Goal: Contribute content: Add original content to the website for others to see

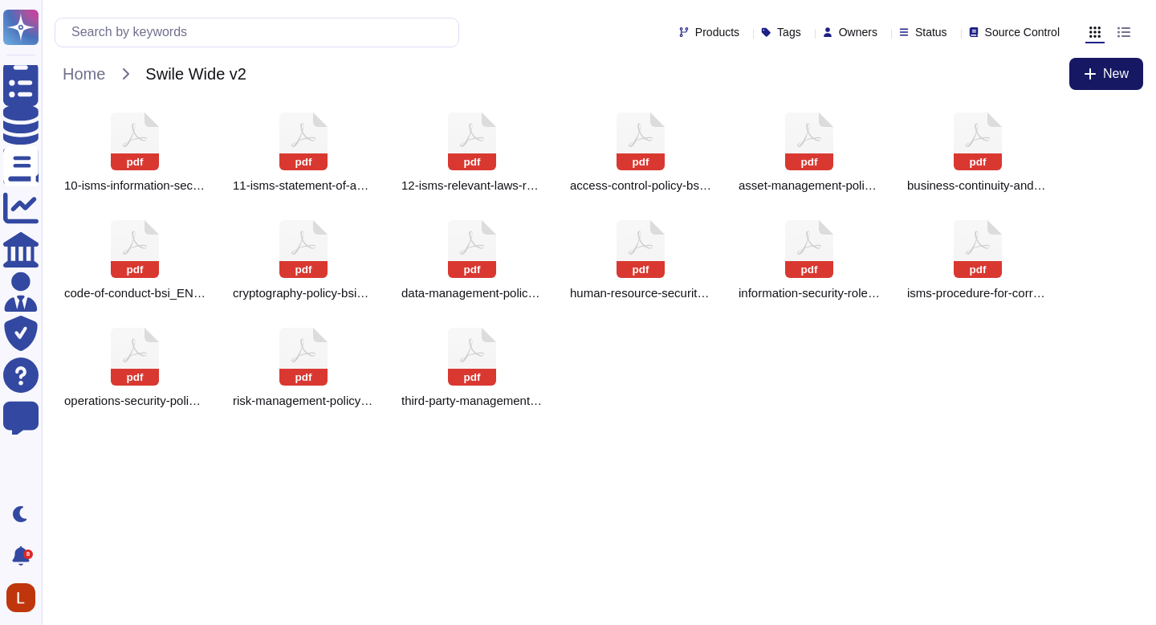
click at [1089, 78] on icon at bounding box center [1090, 73] width 11 height 11
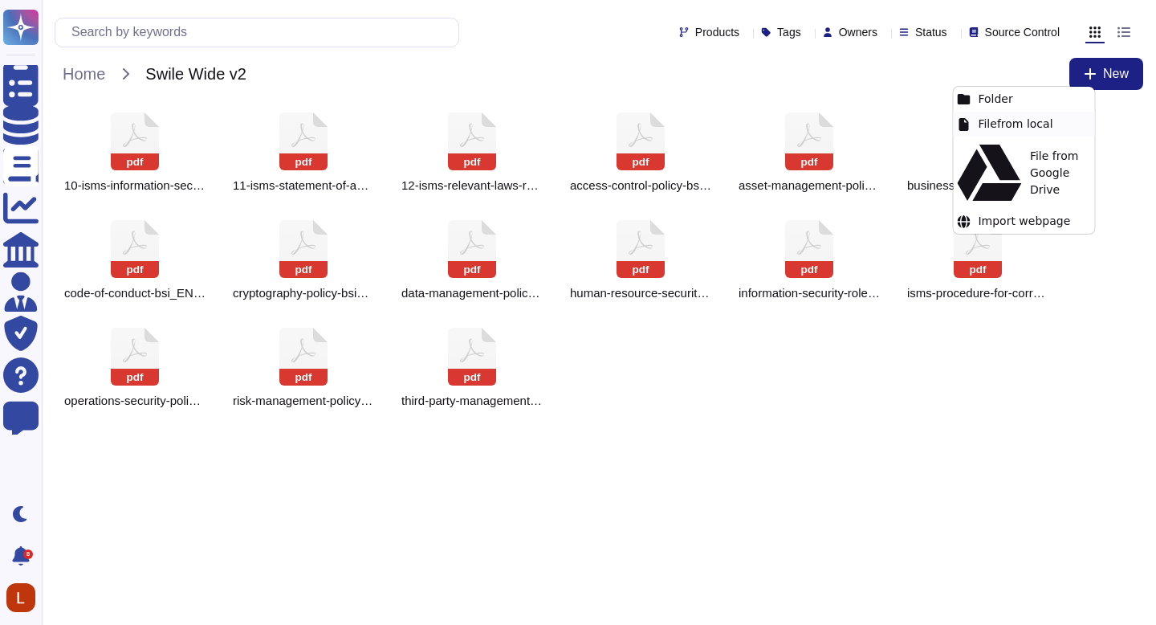
click at [1042, 129] on div "File from local" at bounding box center [1023, 124] width 141 height 25
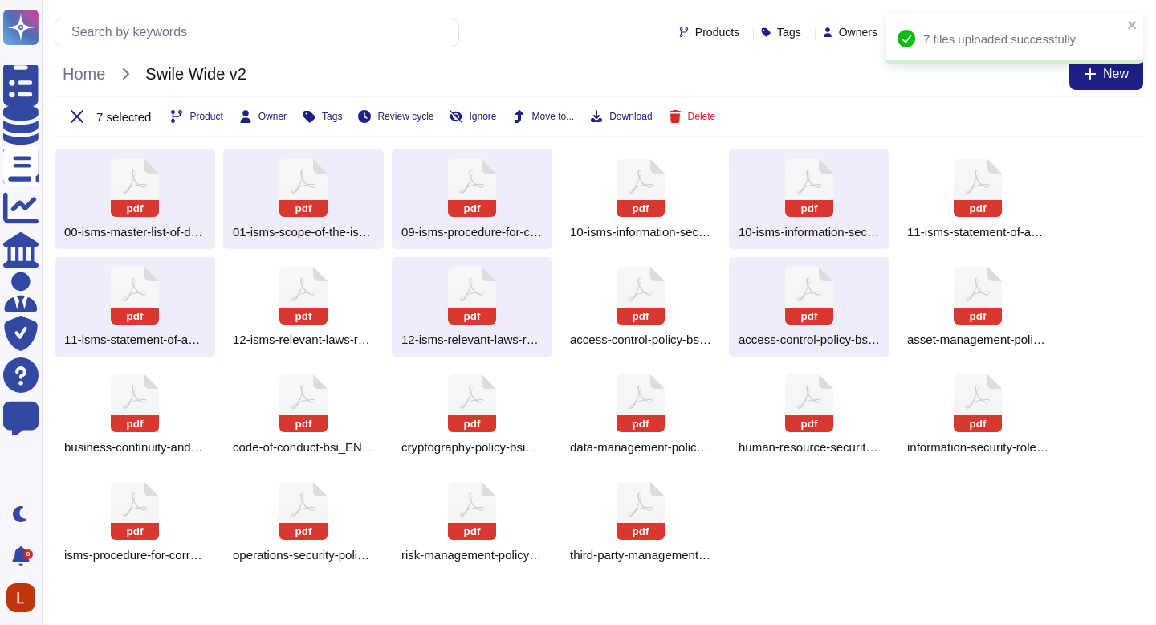
click at [793, 515] on div "pdf 00-isms-master-list-of-documents_EN.pdf pdf 01-isms-scope-of-the-isms_EN.pd…" at bounding box center [599, 360] width 1089 height 422
click at [780, 515] on div "pdf 00-isms-master-list-of-documents_EN.pdf pdf 01-isms-scope-of-the-isms_EN.pd…" at bounding box center [599, 360] width 1089 height 422
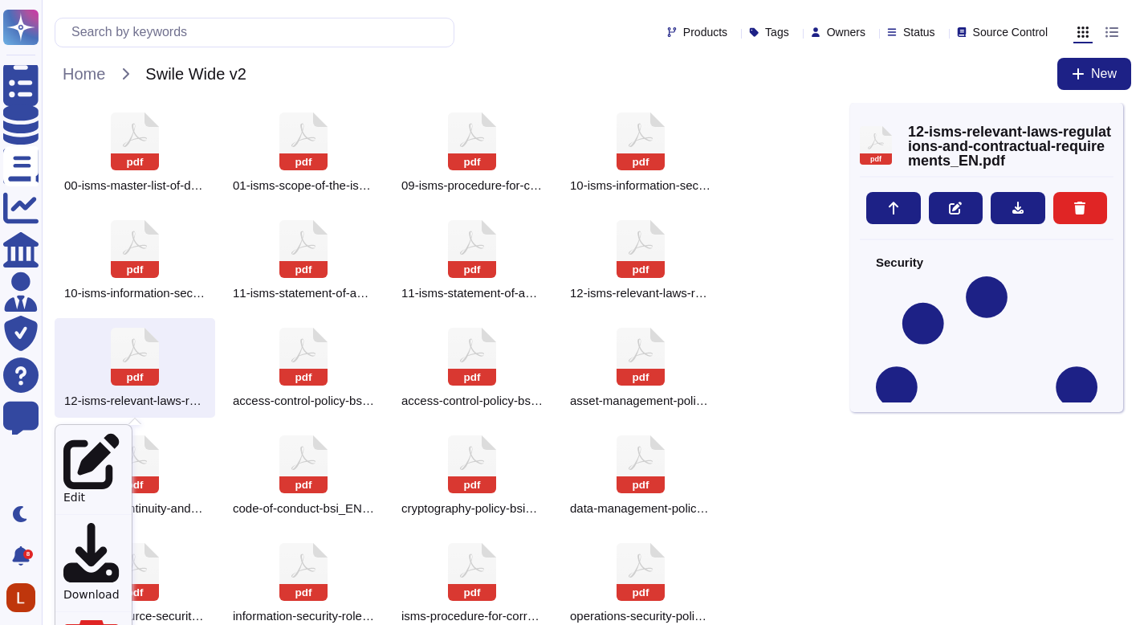
click at [783, 289] on div "pdf 00-isms-master-list-of-documents_EN.pdf pdf 01-isms-scope-of-the-isms_EN.pd…" at bounding box center [453, 421] width 796 height 637
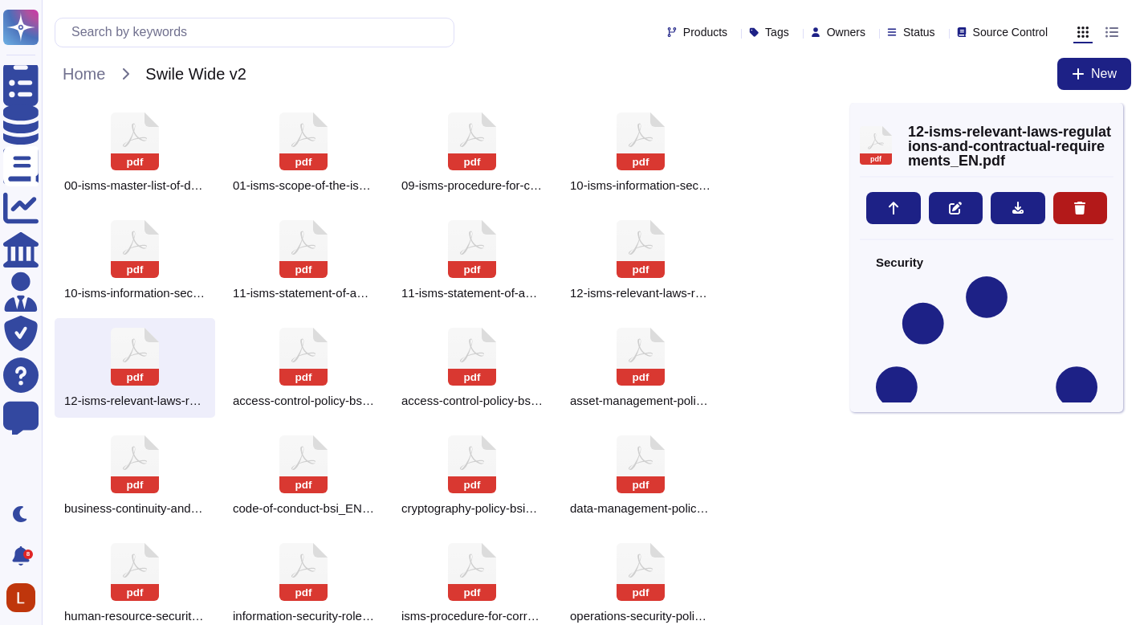
click at [1088, 211] on button at bounding box center [1080, 208] width 55 height 32
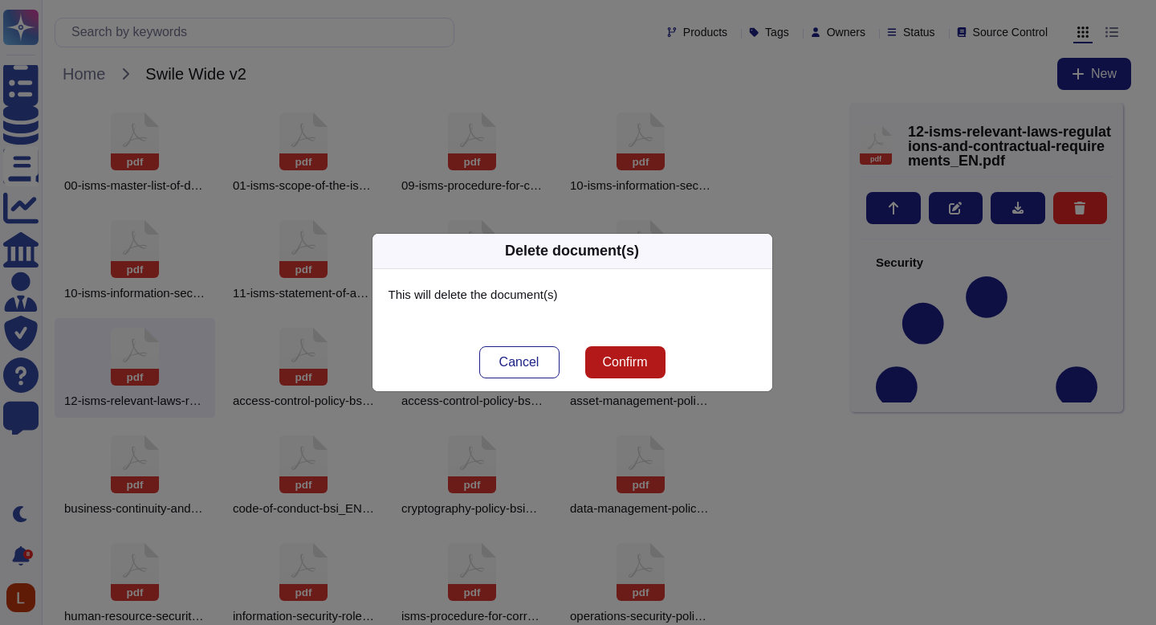
click at [656, 360] on button "Confirm" at bounding box center [625, 362] width 80 height 32
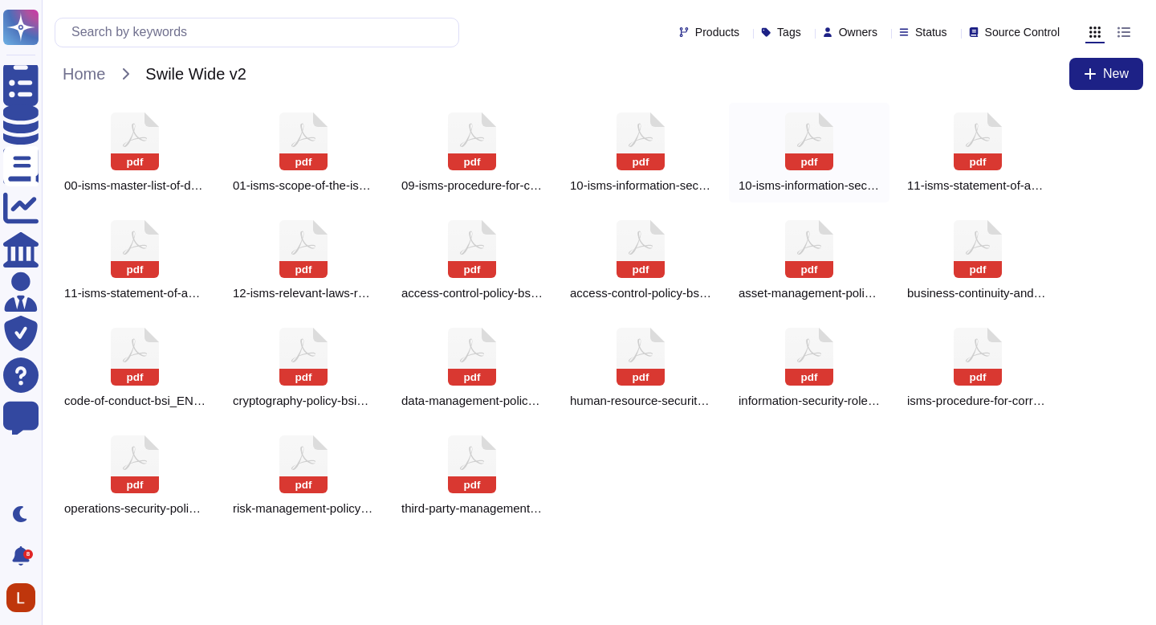
click at [806, 133] on icon at bounding box center [809, 141] width 48 height 58
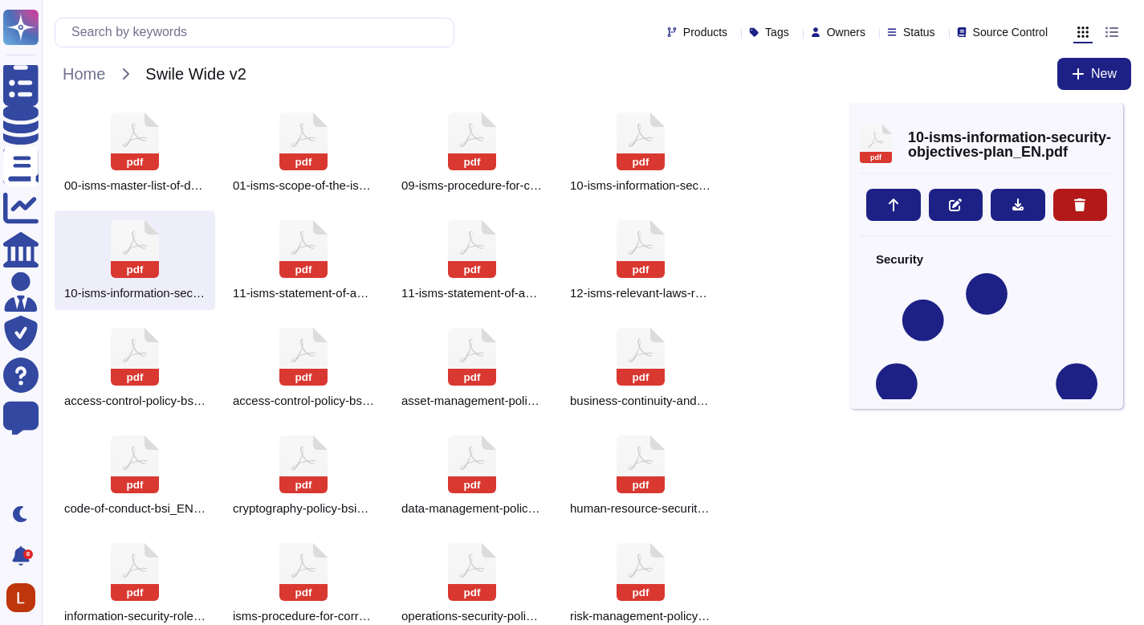
click at [1084, 201] on icon at bounding box center [1079, 204] width 13 height 13
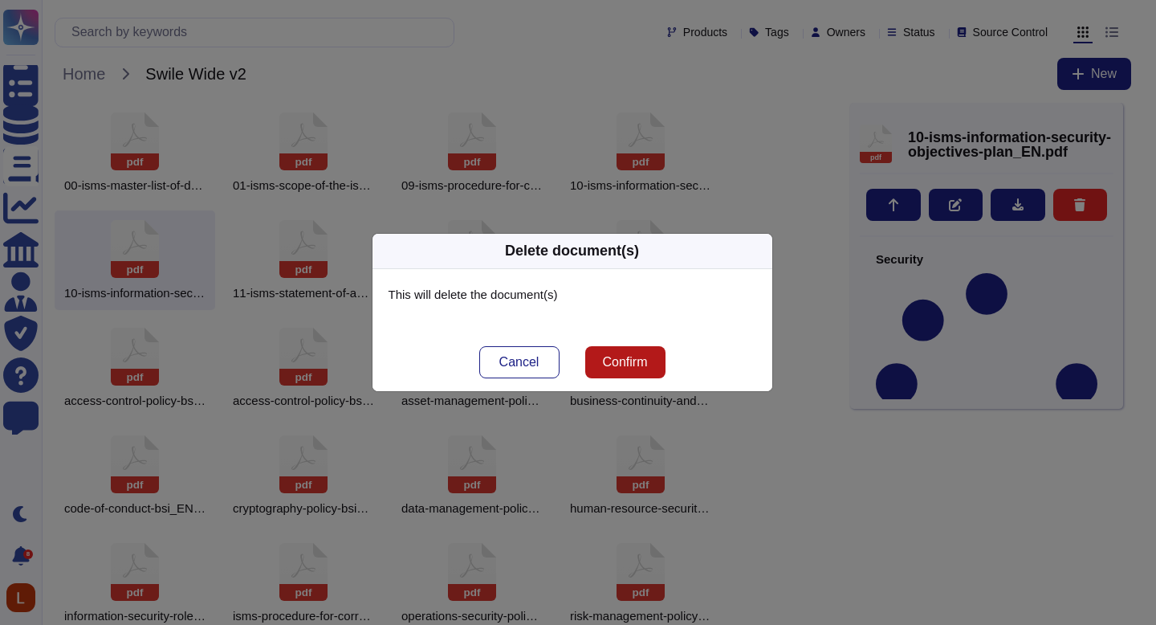
click at [637, 357] on span "Confirm" at bounding box center [624, 362] width 45 height 13
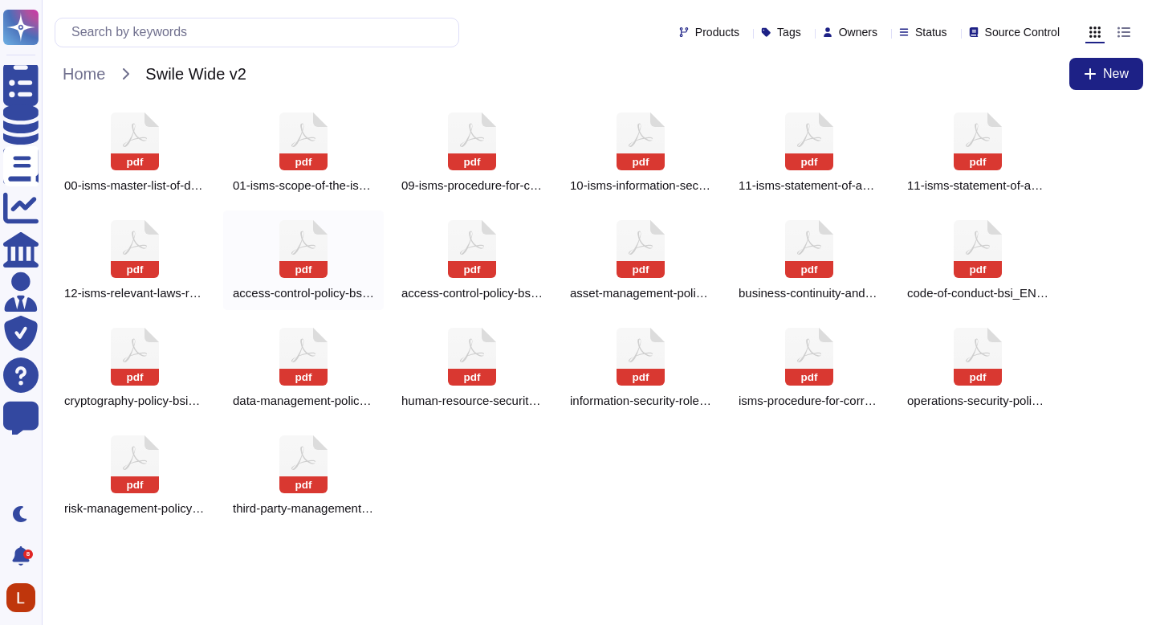
click at [295, 244] on icon at bounding box center [303, 249] width 48 height 58
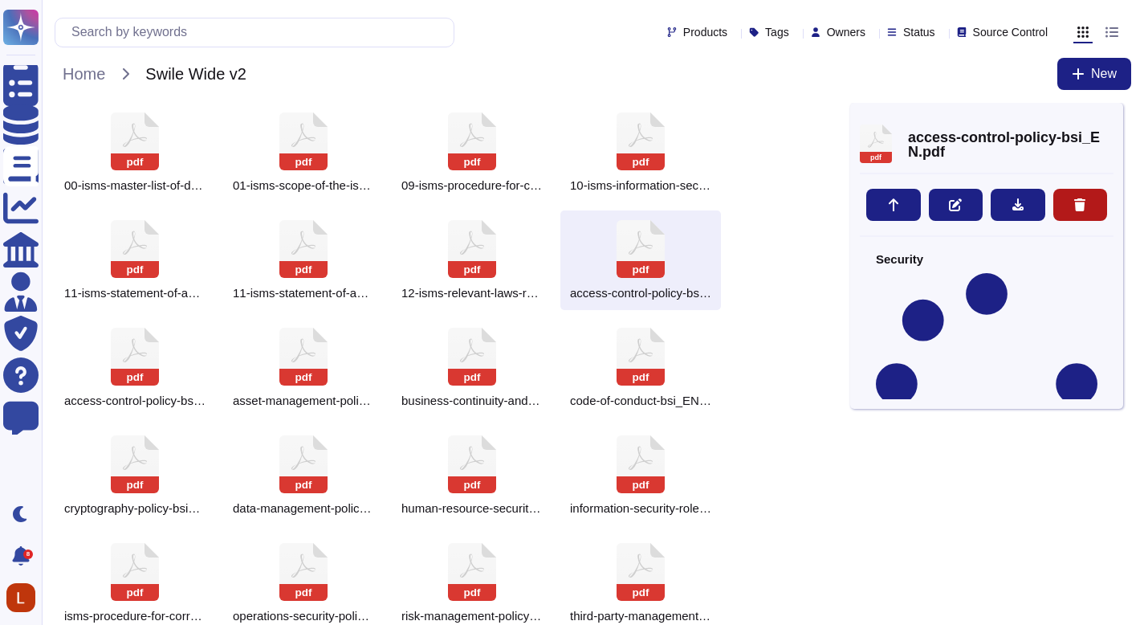
click at [1069, 205] on button at bounding box center [1080, 205] width 55 height 32
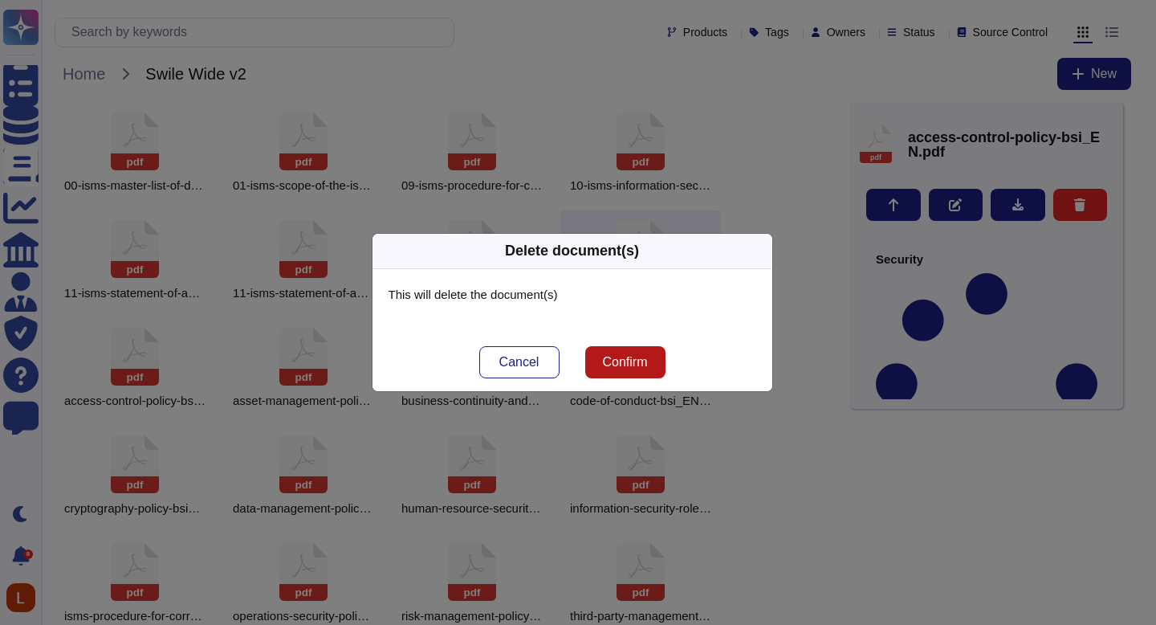
click at [607, 364] on span "Confirm" at bounding box center [624, 362] width 45 height 13
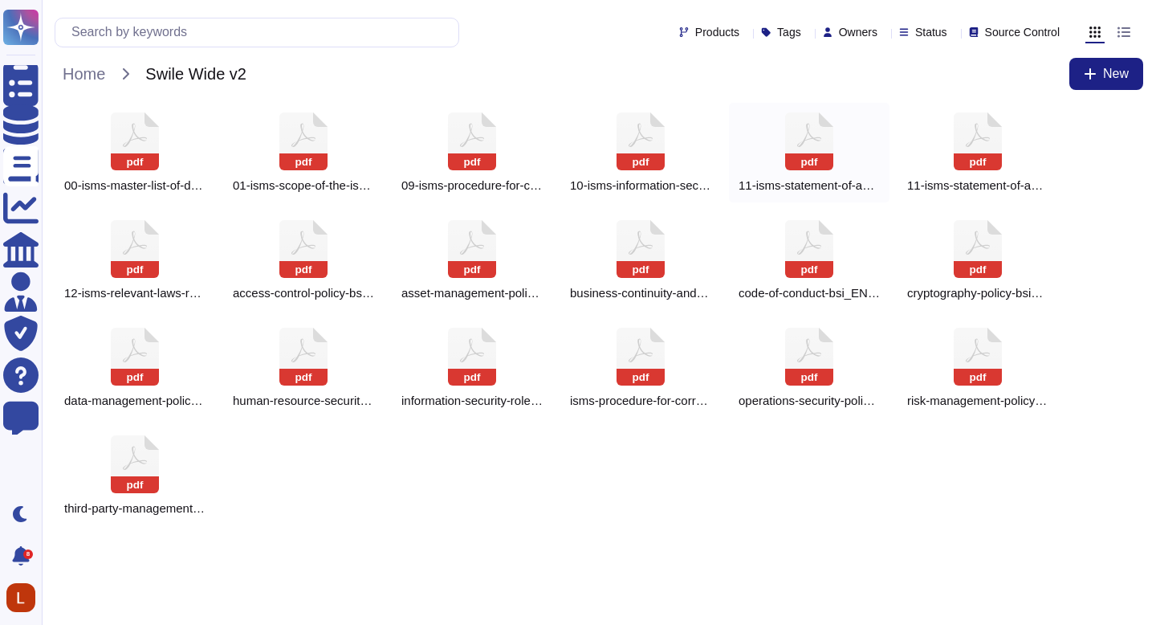
click at [796, 136] on icon at bounding box center [809, 141] width 48 height 58
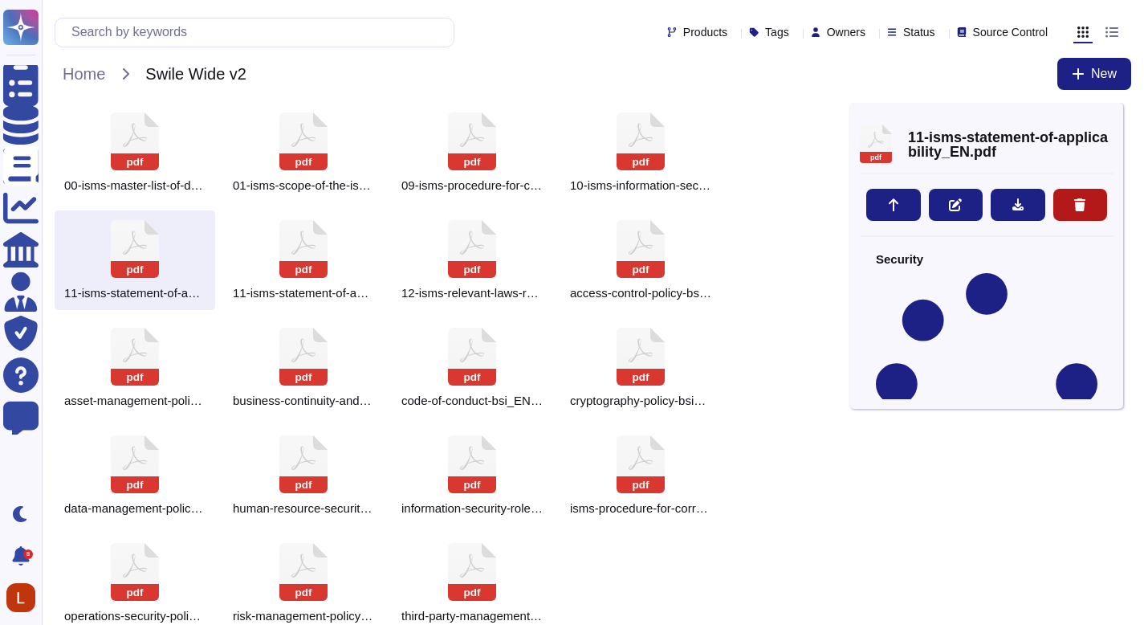
click at [1073, 194] on button at bounding box center [1080, 205] width 55 height 32
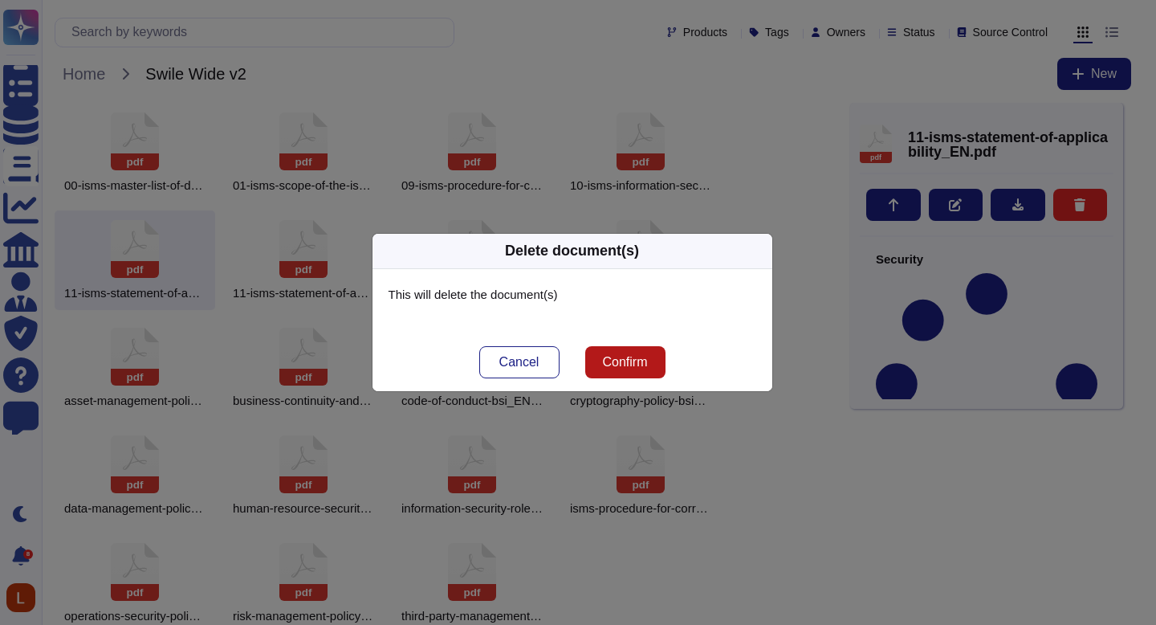
click at [641, 357] on span "Confirm" at bounding box center [624, 362] width 45 height 13
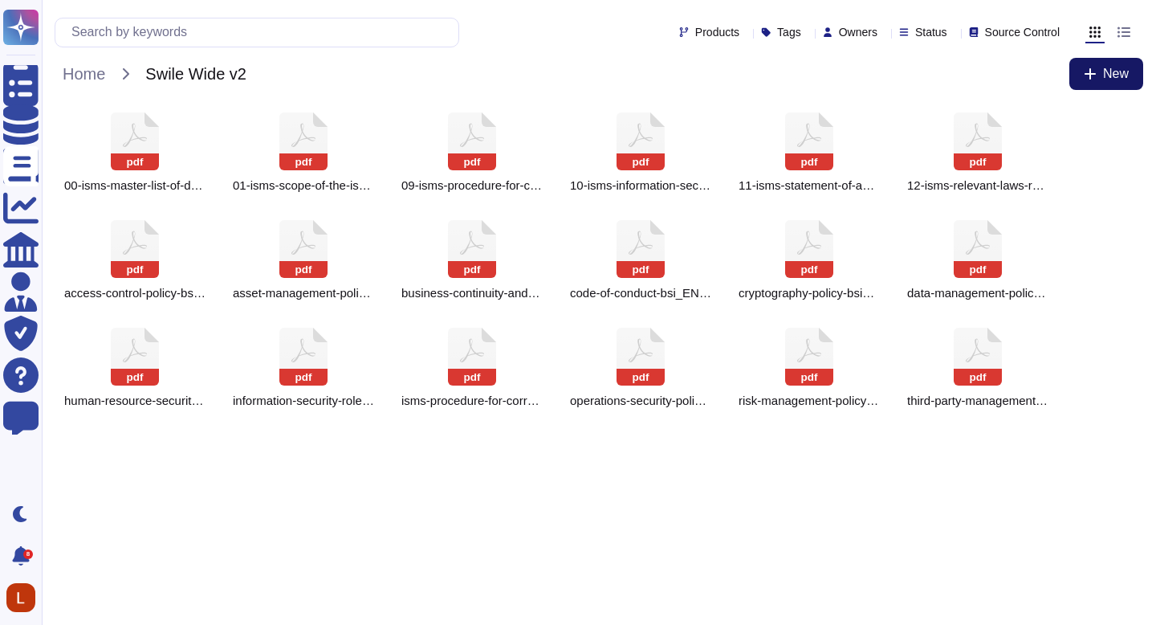
click at [1095, 79] on icon at bounding box center [1090, 73] width 13 height 13
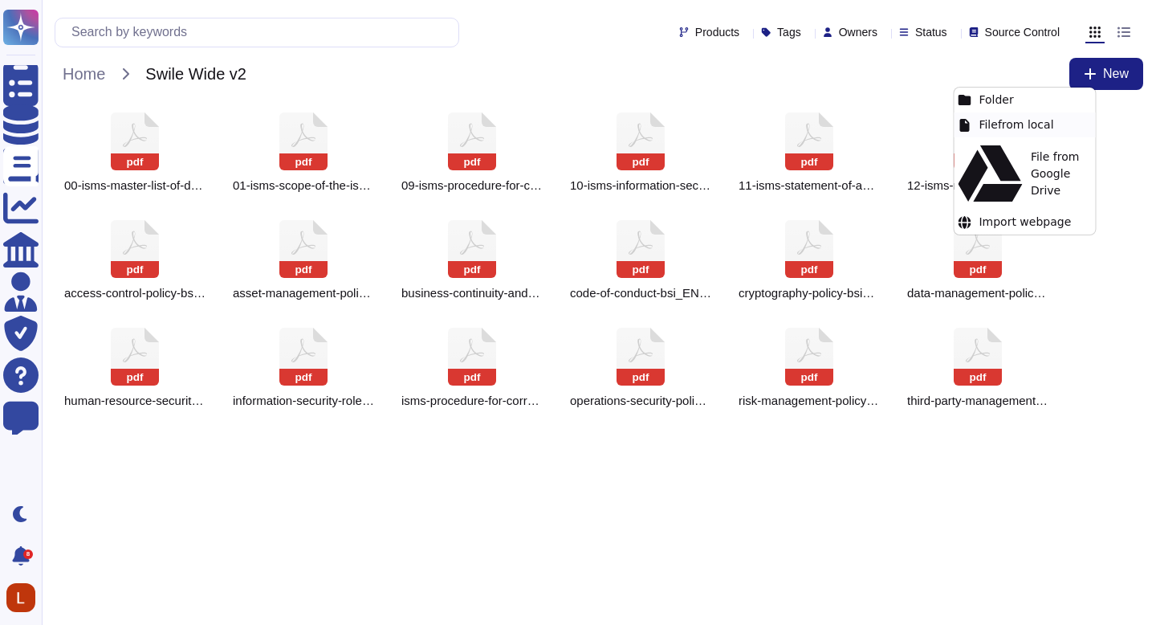
click at [1036, 119] on div "File from local" at bounding box center [1024, 124] width 141 height 25
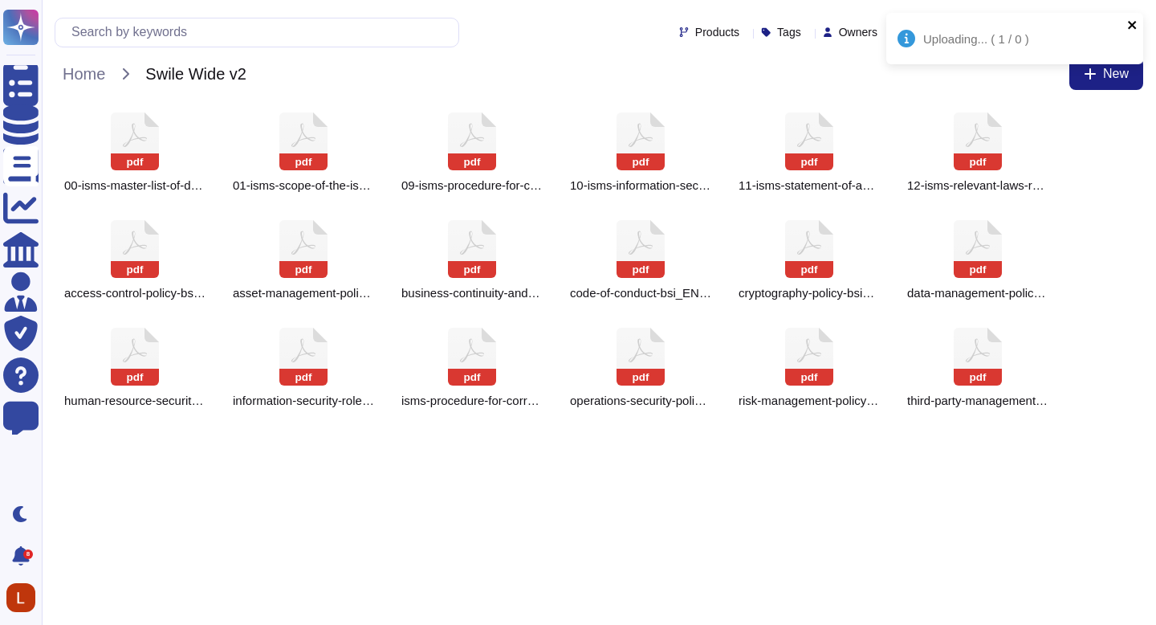
click at [1134, 19] on icon "close" at bounding box center [1132, 24] width 11 height 13
click at [1104, 95] on div "Products Tags Owners Status Source Control Home Swile Wide v2 New" at bounding box center [599, 51] width 1114 height 103
click at [1103, 79] on span "New" at bounding box center [1116, 73] width 26 height 13
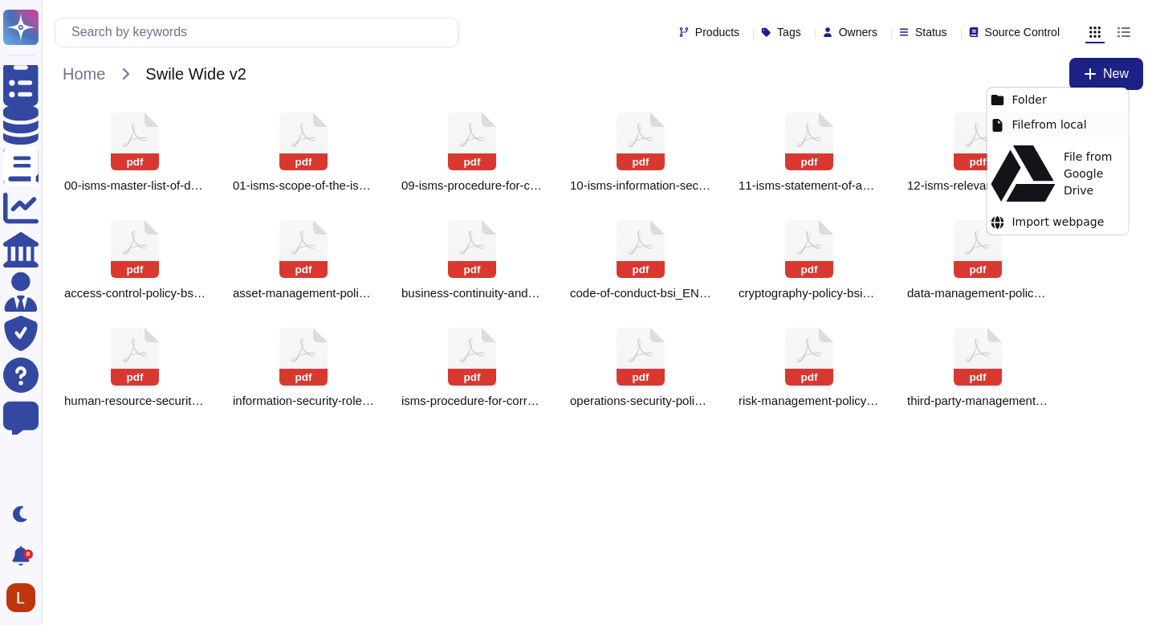
click at [1055, 123] on div "File from local" at bounding box center [1057, 124] width 141 height 25
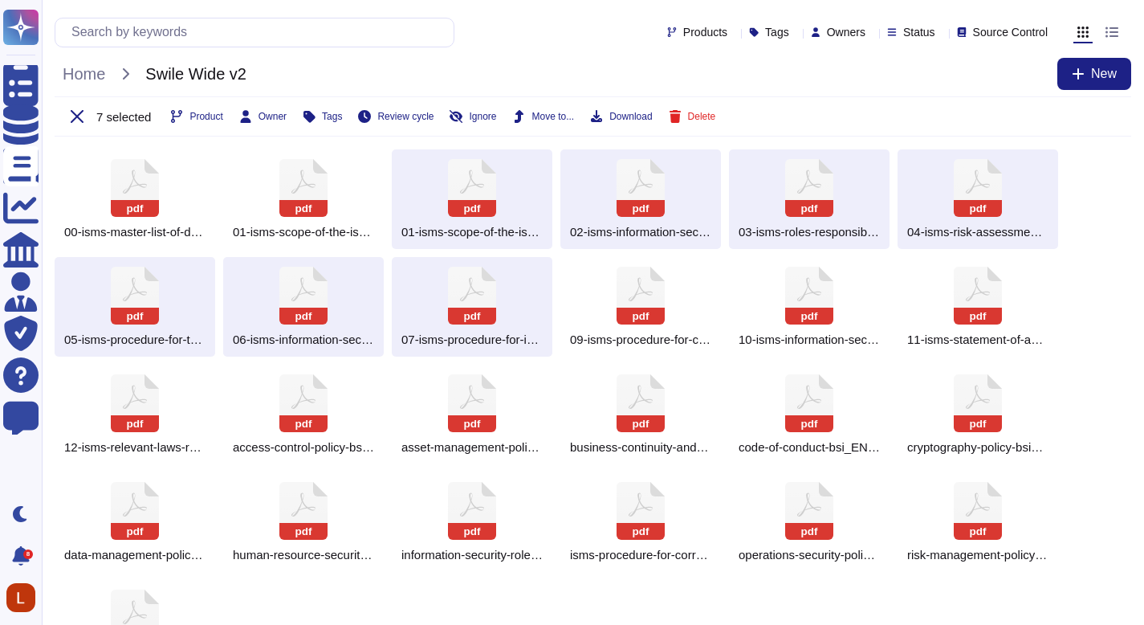
click at [474, 81] on div "Home Swile Wide v2 New" at bounding box center [593, 74] width 1076 height 32
click at [71, 113] on icon at bounding box center [77, 116] width 13 height 13
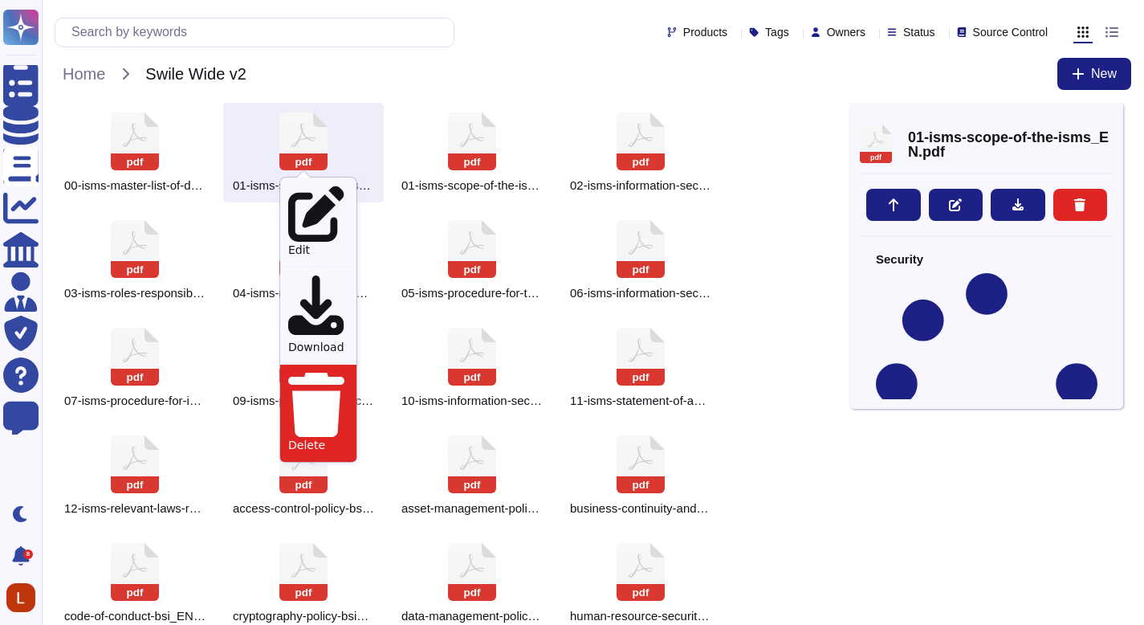
click at [324, 364] on div "Delete" at bounding box center [318, 413] width 76 height 98
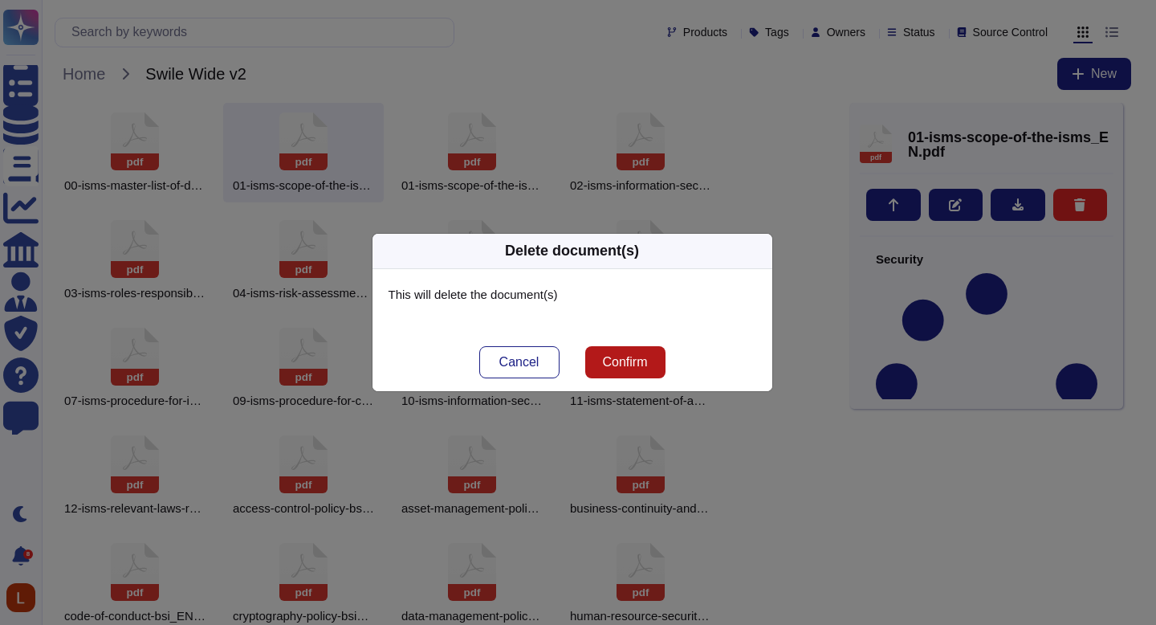
click at [631, 370] on button "Confirm" at bounding box center [625, 362] width 80 height 32
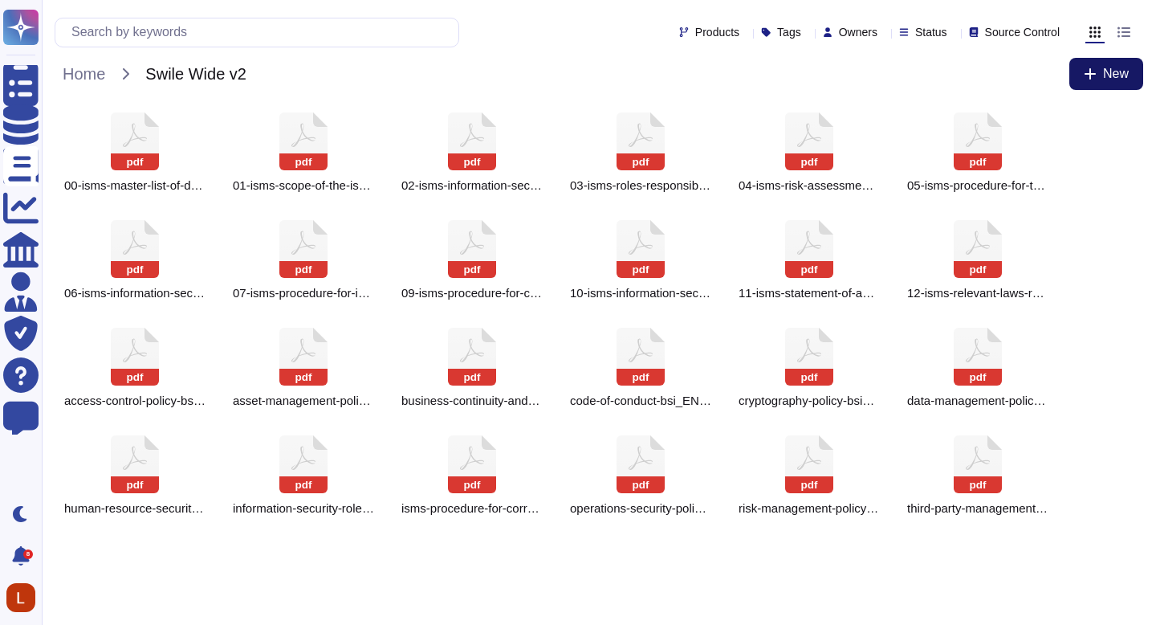
click at [1114, 77] on span "New" at bounding box center [1116, 73] width 26 height 13
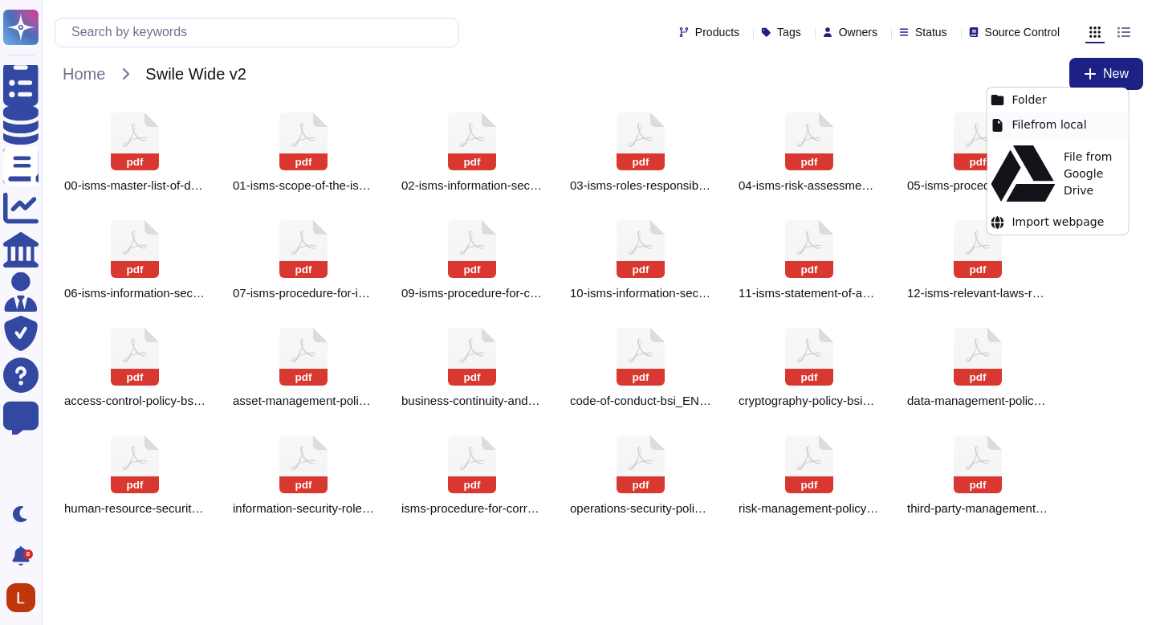
click at [1050, 125] on div "File from local" at bounding box center [1057, 124] width 141 height 25
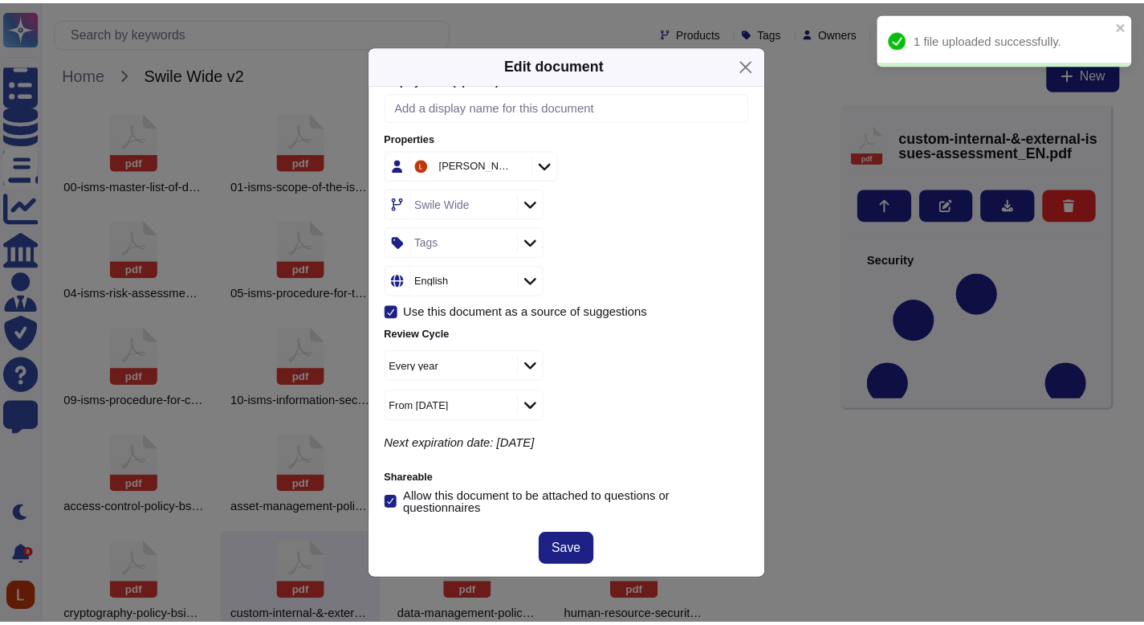
scroll to position [211, 0]
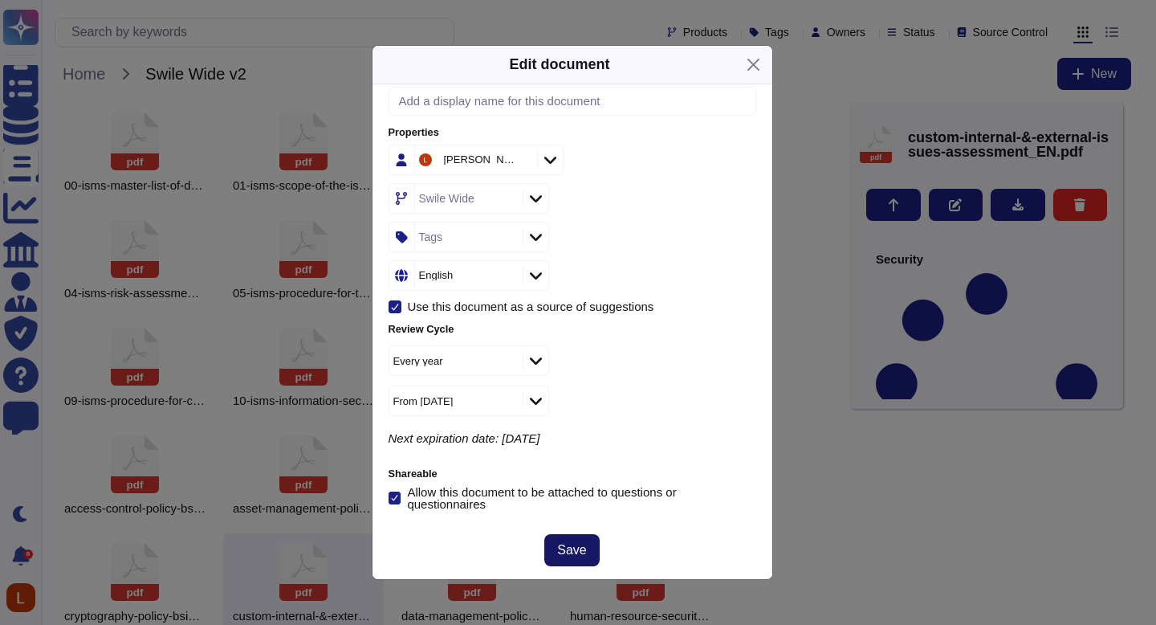
click at [564, 535] on button "Save" at bounding box center [571, 550] width 55 height 32
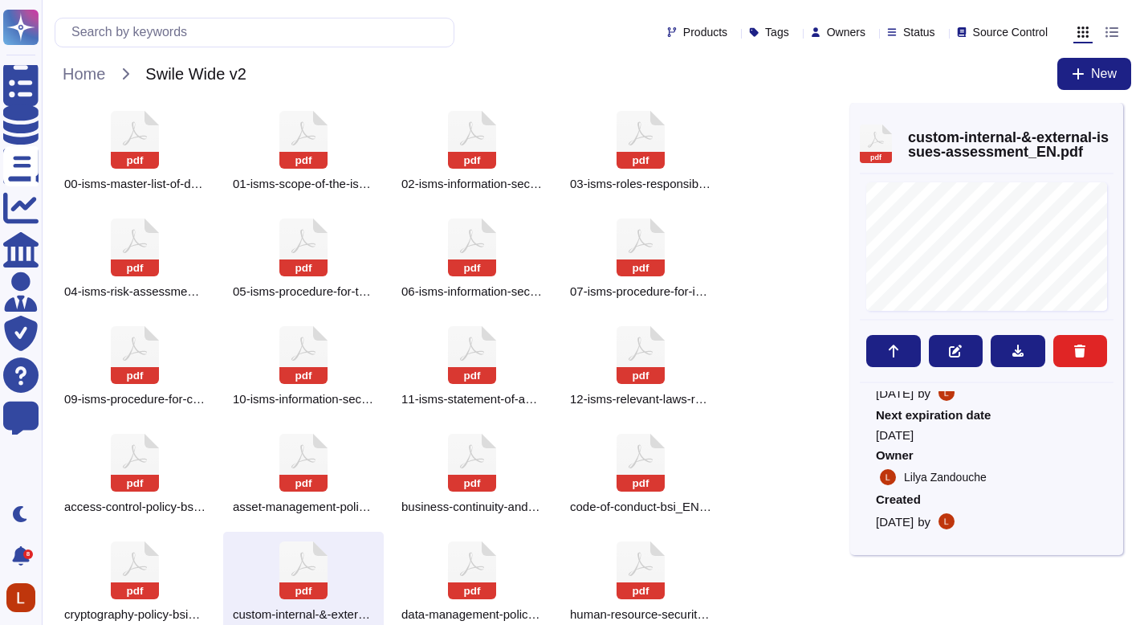
scroll to position [0, 0]
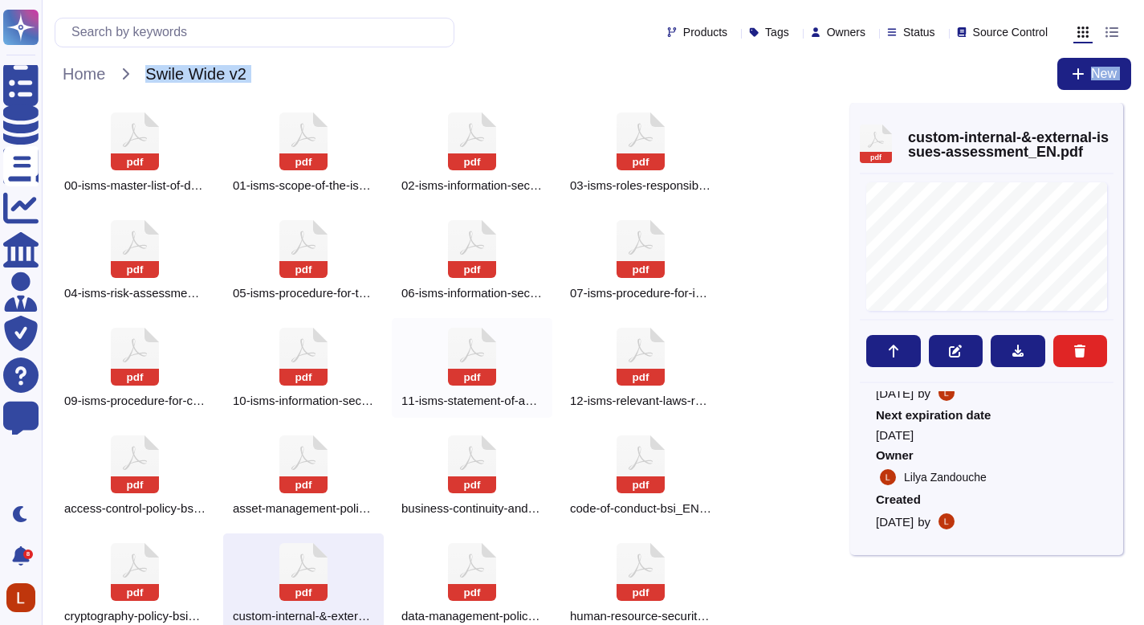
drag, startPoint x: 78, startPoint y: 104, endPoint x: 451, endPoint y: 395, distance: 473.5
click at [413, 360] on div "Products Tags Owners Status Source Control Home Swile Wide v2 New pdf 00-isms-m…" at bounding box center [593, 430] width 1102 height 861
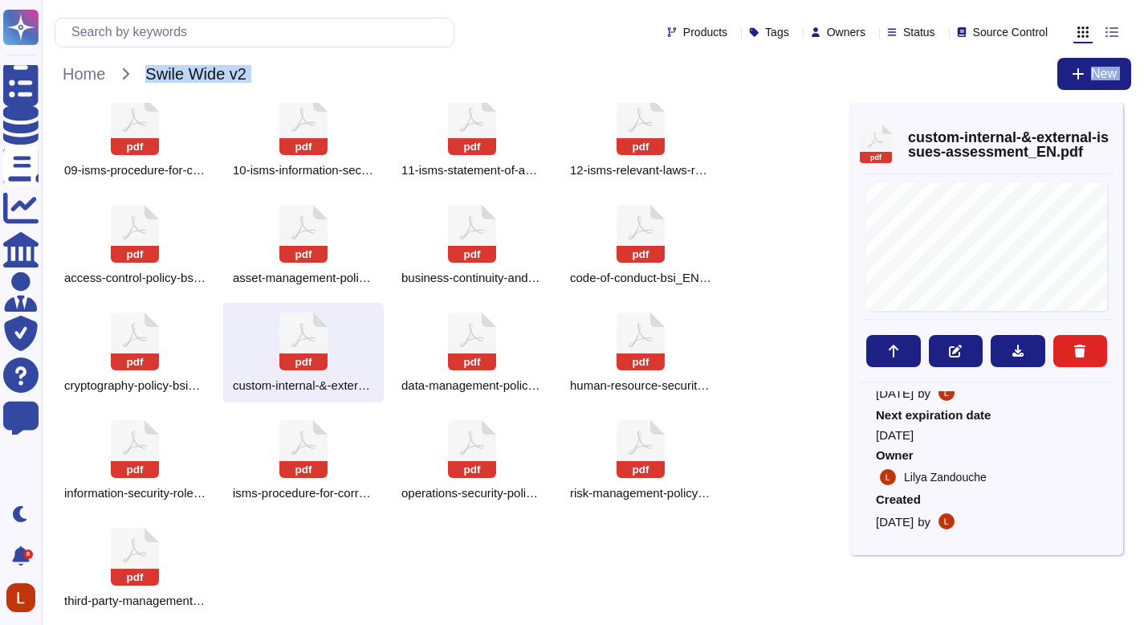
scroll to position [236, 0]
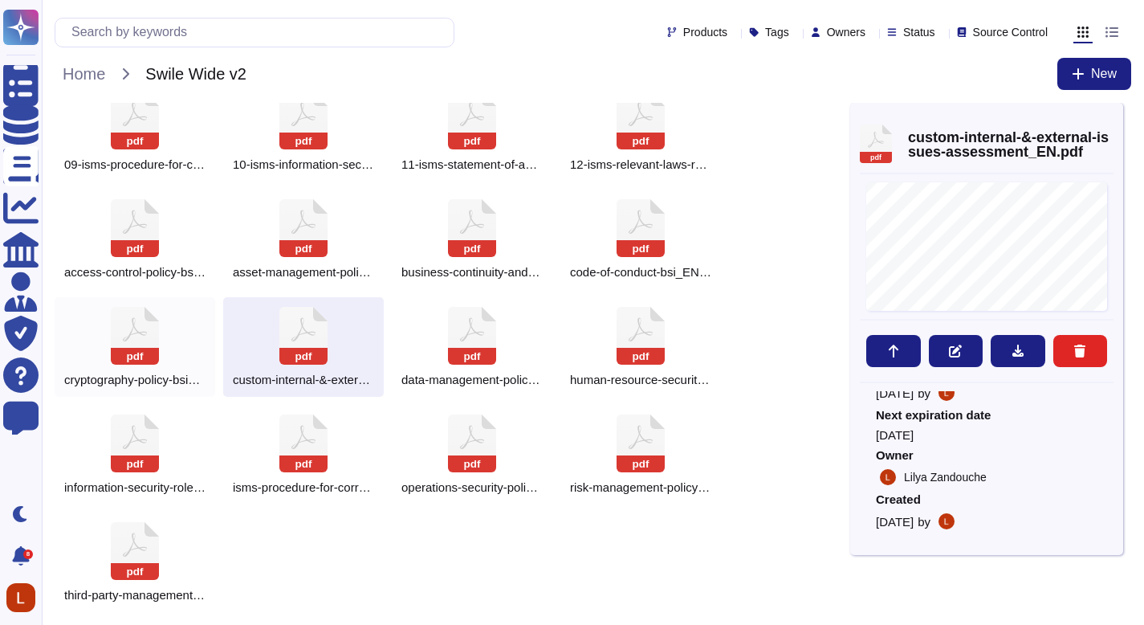
drag, startPoint x: 332, startPoint y: 577, endPoint x: 94, endPoint y: 316, distance: 352.9
click at [94, 316] on div "pdf 00-isms-master-list-of-documents_EN.pdf pdf 01-isms-scope-of-the-isms_EN.pd…" at bounding box center [453, 239] width 796 height 745
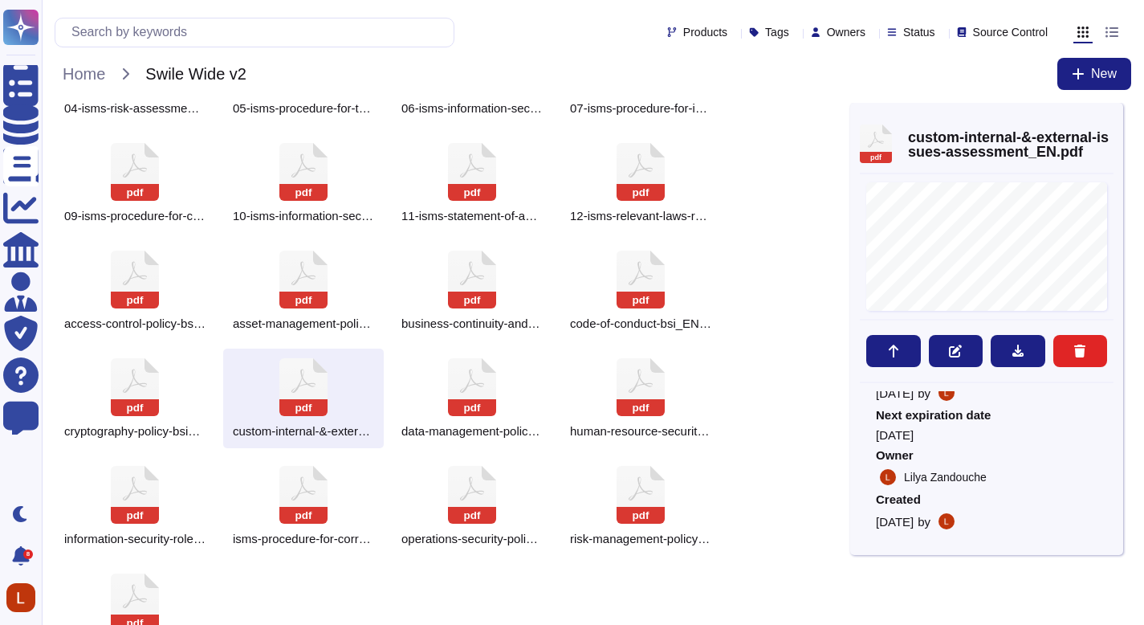
drag, startPoint x: 1155, startPoint y: 388, endPoint x: 1154, endPoint y: 351, distance: 36.9
click at [1144, 351] on html "Questionnaires Knowledge Base Documents Analytics CAIQ / SIG Admin Trust Center…" at bounding box center [572, 245] width 1144 height 861
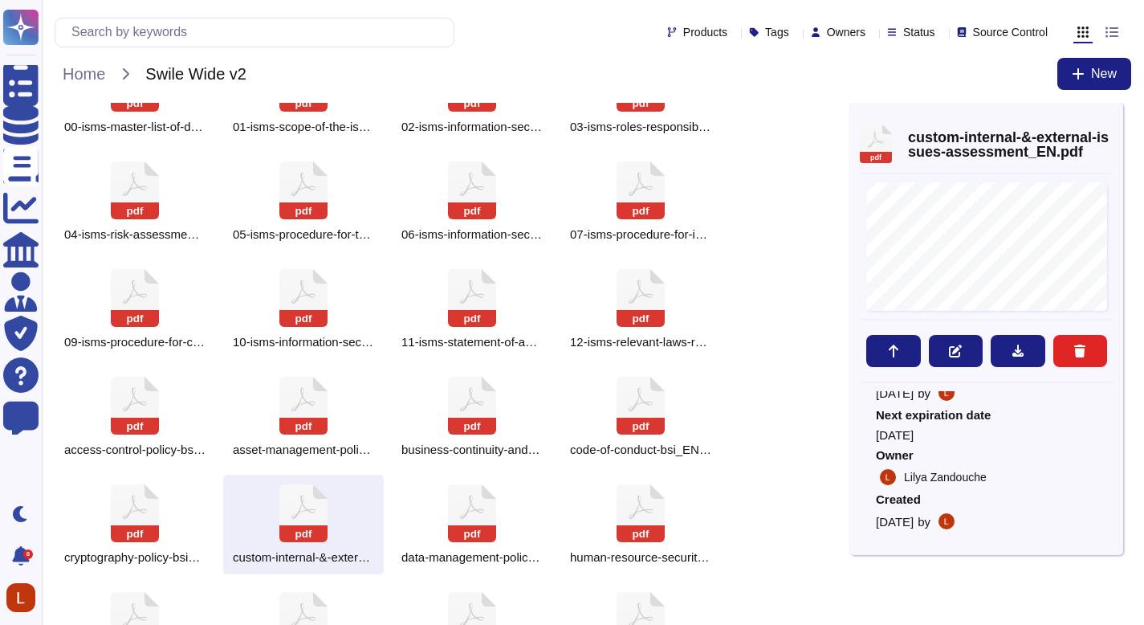
scroll to position [0, 0]
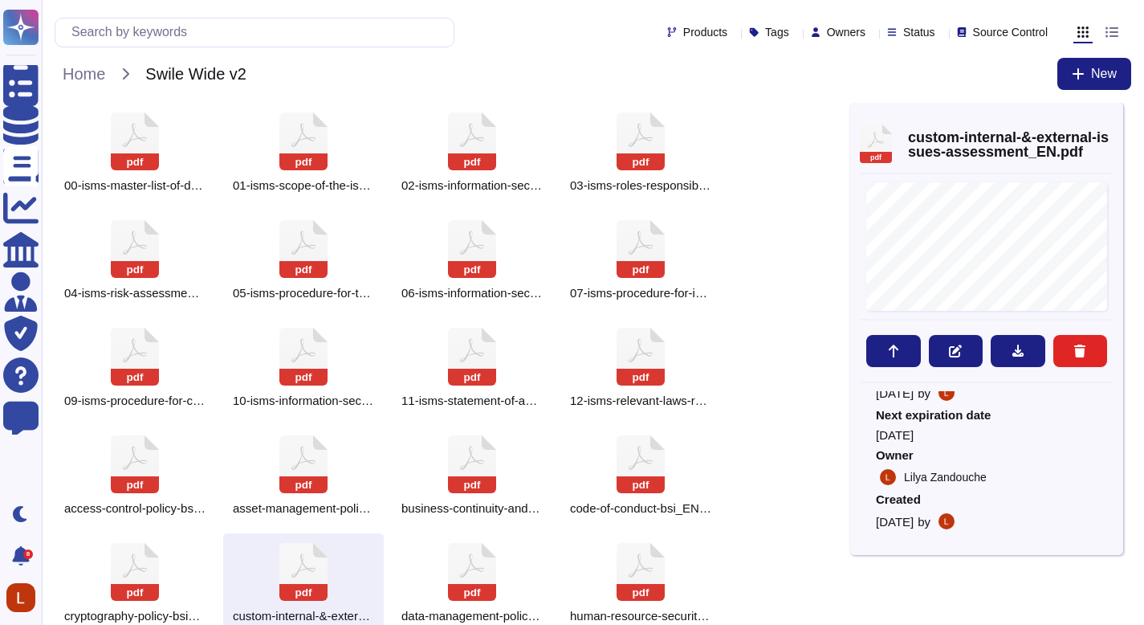
drag, startPoint x: 1151, startPoint y: 192, endPoint x: 1147, endPoint y: 157, distance: 34.8
click at [1144, 157] on html "Questionnaires Knowledge Base Documents Analytics CAIQ / SIG Admin Trust Center…" at bounding box center [572, 430] width 1144 height 861
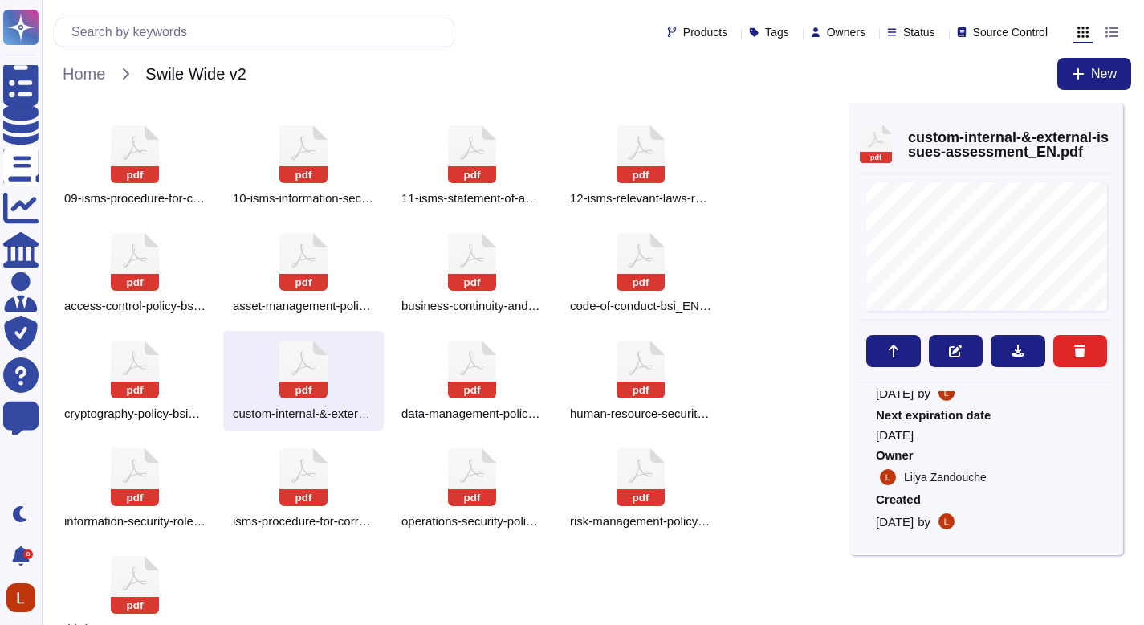
scroll to position [205, 0]
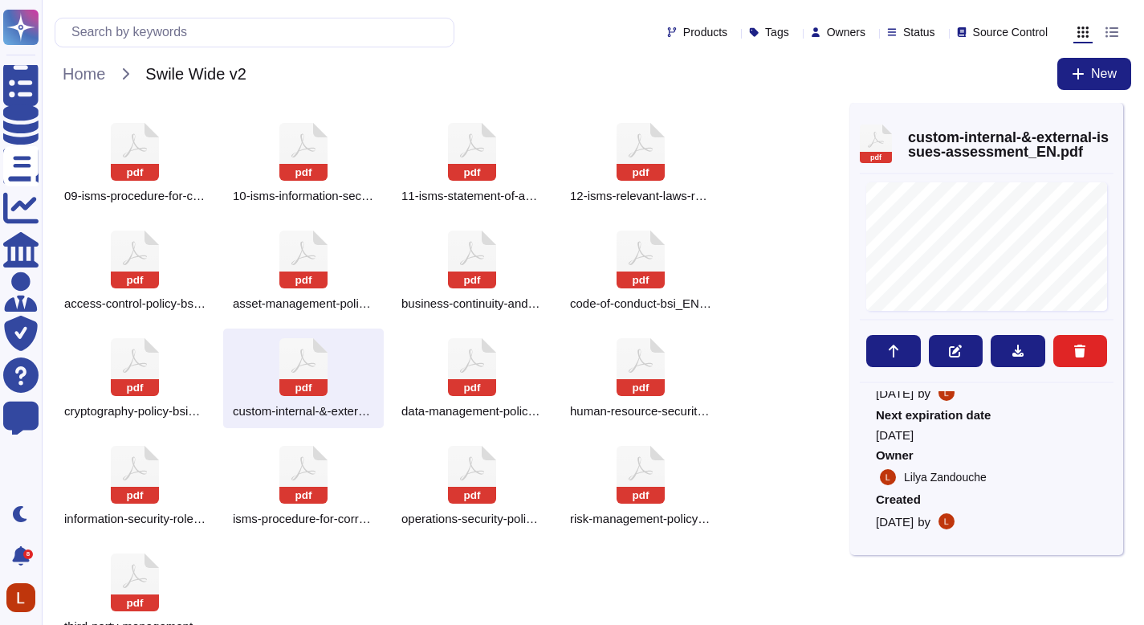
click at [760, 415] on div "pdf 00-isms-master-list-of-documents_EN.pdf pdf 01-isms-scope-of-the-isms_EN.pd…" at bounding box center [453, 270] width 796 height 745
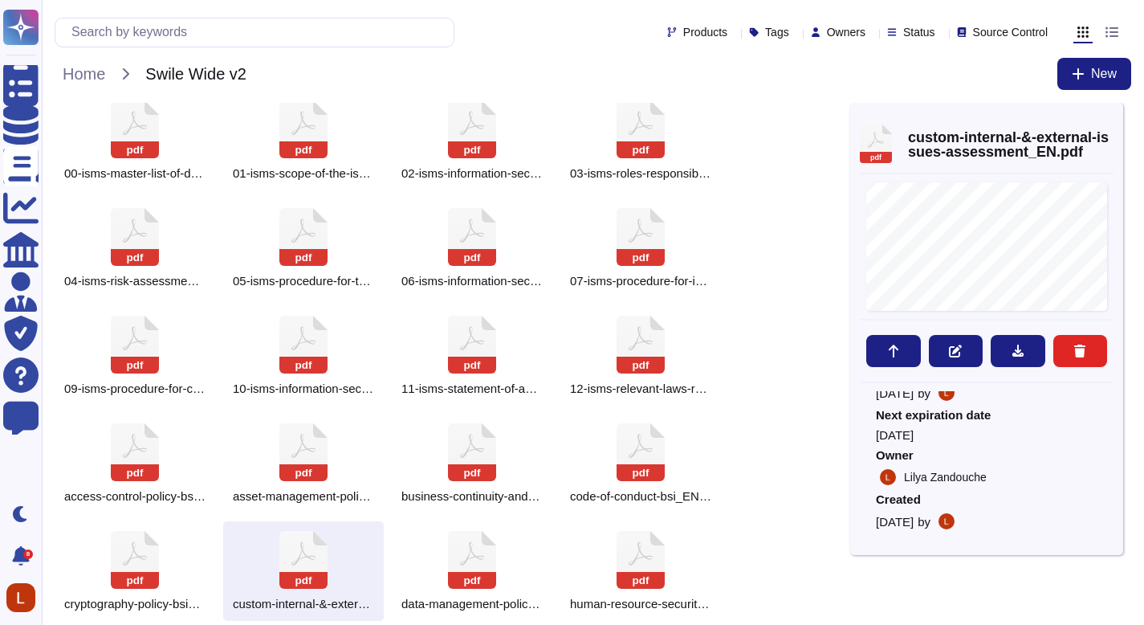
scroll to position [0, 0]
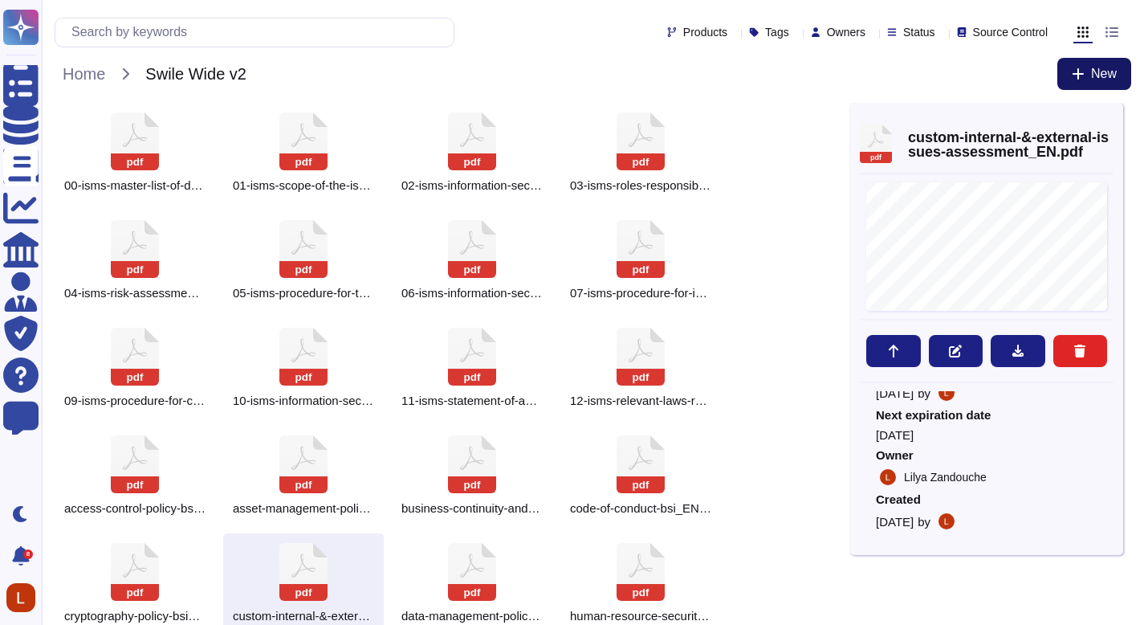
click at [1072, 63] on button "New" at bounding box center [1094, 74] width 74 height 32
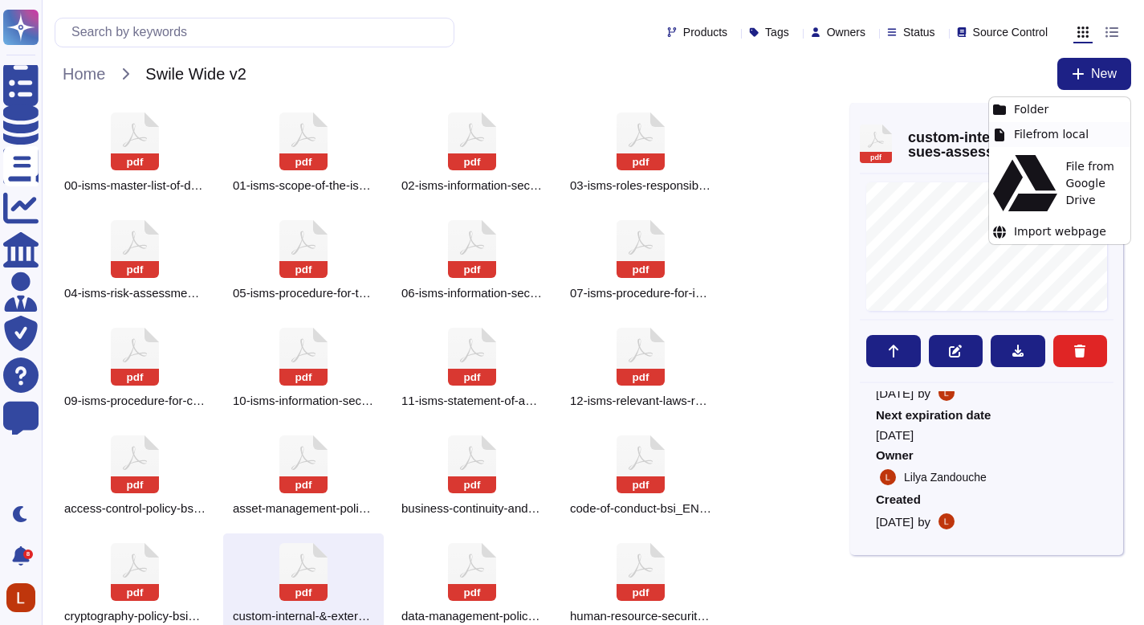
click at [1057, 135] on div "File from local" at bounding box center [1059, 134] width 141 height 25
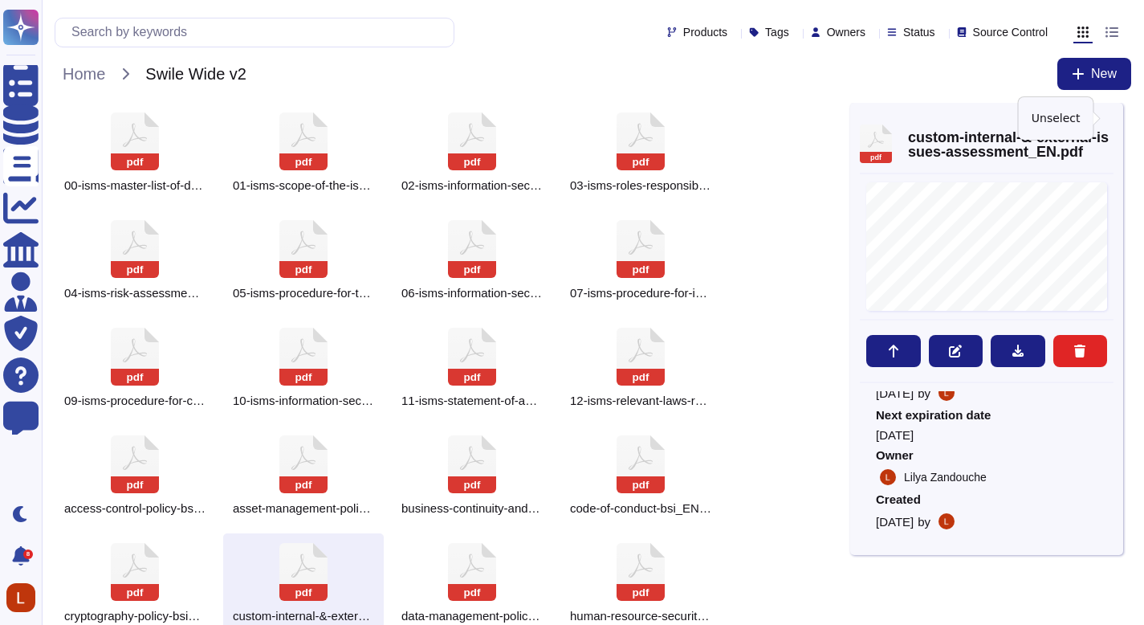
click at [1113, 120] on icon at bounding box center [1113, 120] width 0 height 0
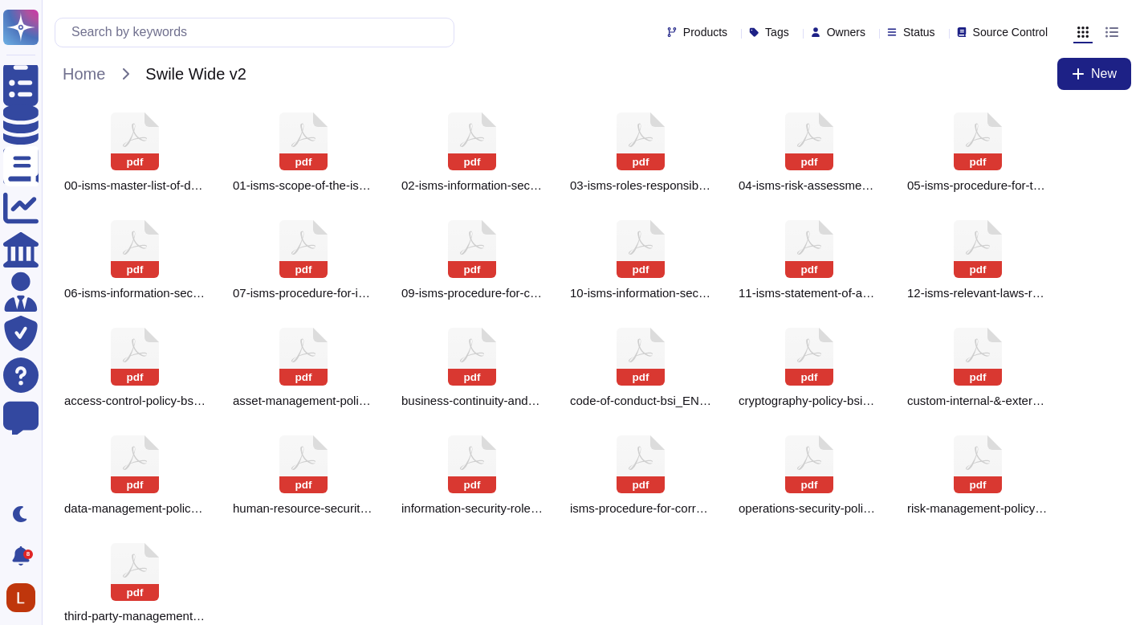
drag, startPoint x: 1155, startPoint y: 303, endPoint x: 1136, endPoint y: 161, distance: 144.2
click at [1144, 166] on html "Questionnaires Knowledge Base Documents Analytics CAIQ / SIG Admin Trust Center…" at bounding box center [572, 322] width 1144 height 645
click at [1084, 83] on button "New" at bounding box center [1094, 74] width 74 height 32
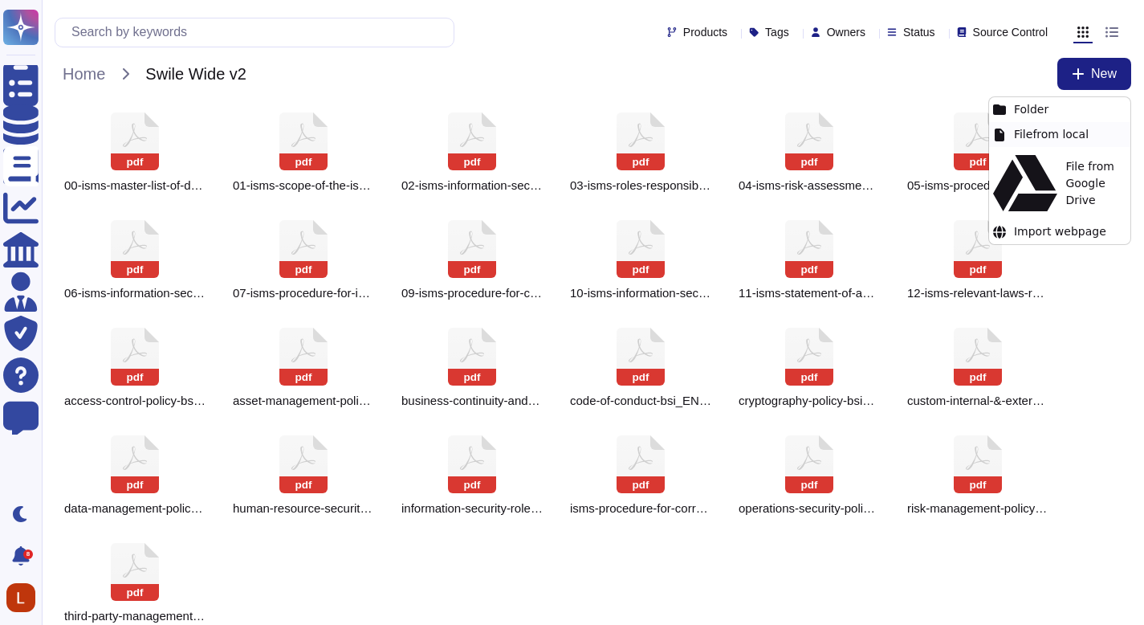
click at [1040, 133] on div "File from local" at bounding box center [1059, 134] width 141 height 25
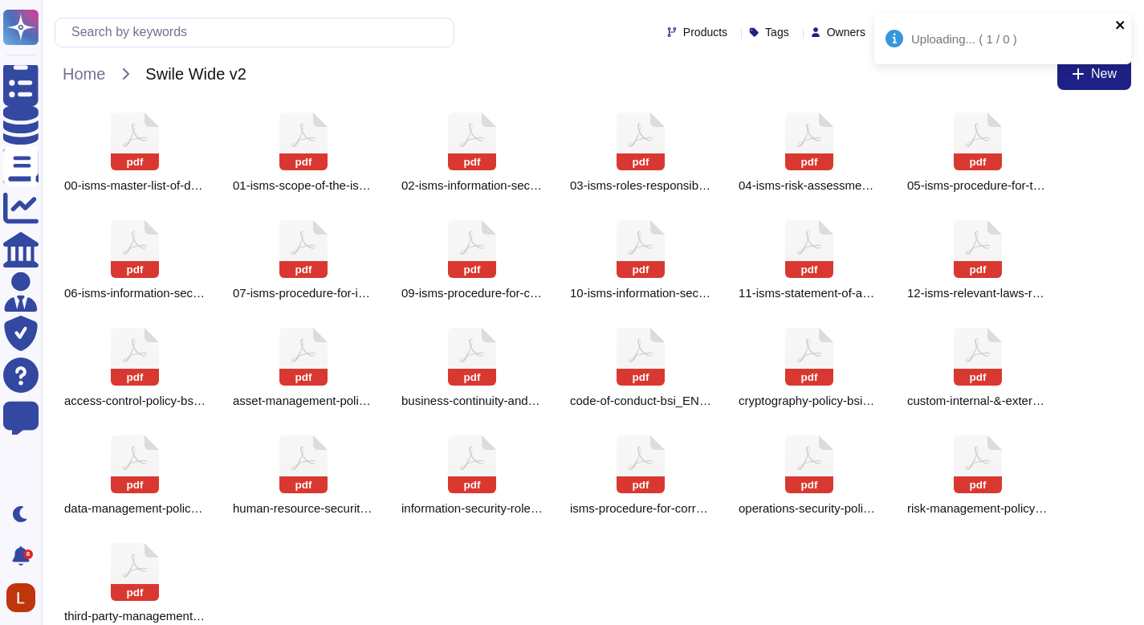
click at [1124, 20] on icon "close" at bounding box center [1120, 24] width 11 height 13
click at [628, 549] on div "pdf 00-isms-master-list-of-documents_EN.pdf pdf 01-isms-scope-of-the-isms_EN.pd…" at bounding box center [593, 368] width 1076 height 530
click at [644, 584] on div "pdf 00-isms-master-list-of-documents_EN.pdf pdf 01-isms-scope-of-the-isms_EN.pd…" at bounding box center [593, 368] width 1076 height 530
